Goal: Navigation & Orientation: Find specific page/section

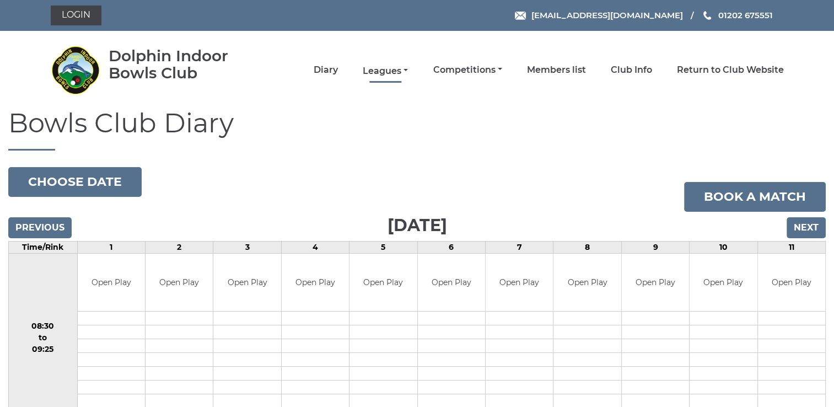
click at [393, 72] on link "Leagues" at bounding box center [385, 71] width 45 height 12
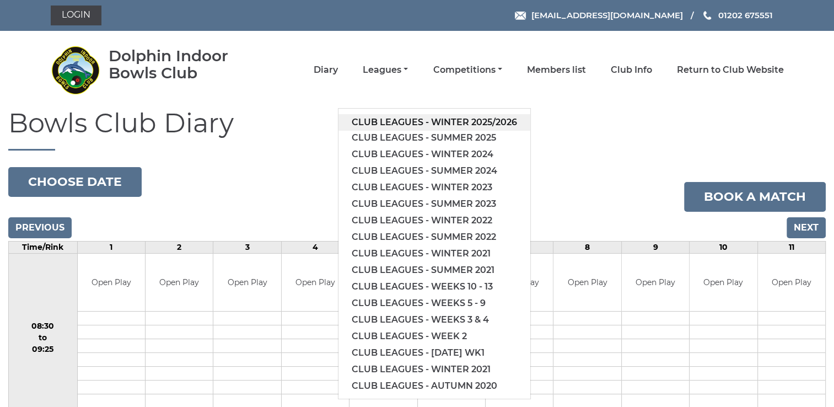
click at [400, 119] on link "Club leagues - Winter 2025/2026" at bounding box center [435, 122] width 192 height 17
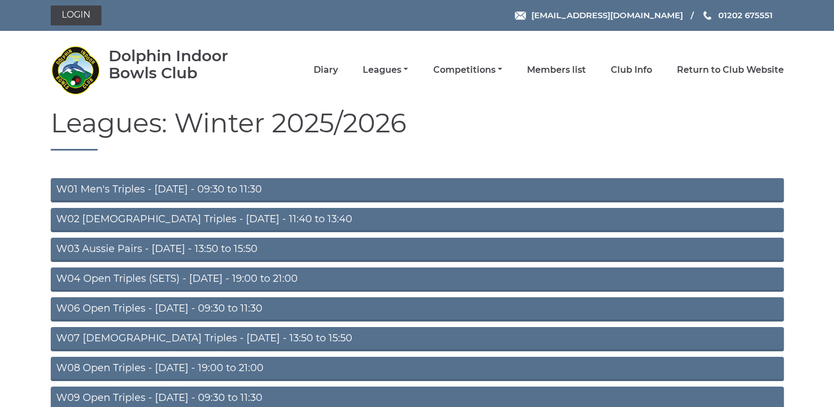
click at [257, 277] on link "W04 Open Triples (SETS) - [DATE] - 19:00 to 21:00" at bounding box center [417, 279] width 733 height 24
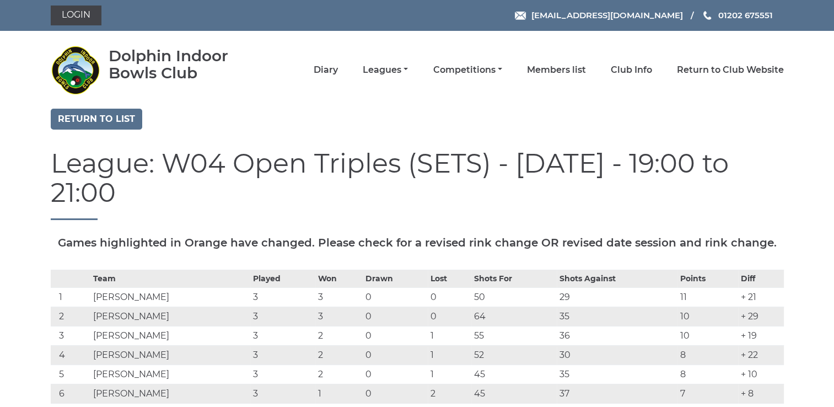
click at [55, 48] on img at bounding box center [76, 70] width 50 height 50
